Goal: Information Seeking & Learning: Check status

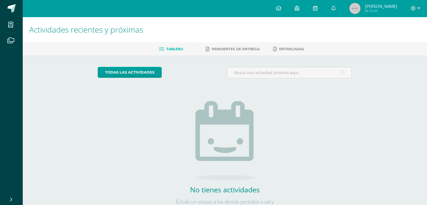
click at [375, 7] on span "[PERSON_NAME]" at bounding box center [381, 6] width 32 height 6
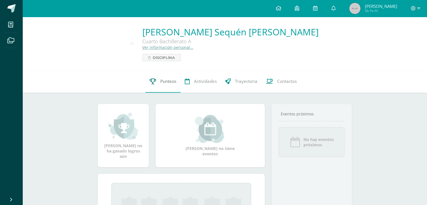
drag, startPoint x: 144, startPoint y: 81, endPoint x: 163, endPoint y: 81, distance: 18.3
click at [163, 81] on div "0 José Sequén 20210138 Punteos Actividades Trayectoria Contactos" at bounding box center [224, 81] width 405 height 22
click at [163, 81] on span "Punteos" at bounding box center [168, 81] width 16 height 6
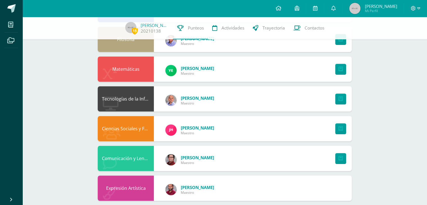
scroll to position [277, 0]
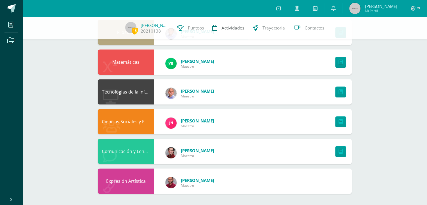
click at [216, 26] on link "Actividades" at bounding box center [228, 28] width 40 height 22
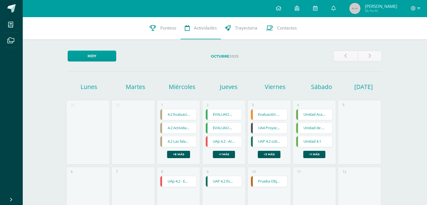
click at [245, 38] on link "Trayectoria" at bounding box center [241, 28] width 41 height 22
